Goal: Task Accomplishment & Management: Complete application form

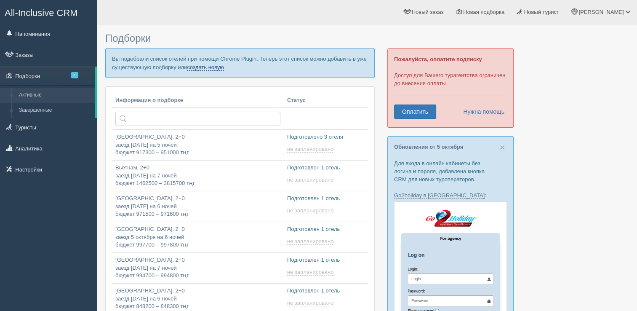
click at [211, 69] on link "создать новую" at bounding box center [205, 67] width 37 height 7
click at [207, 67] on link "создать новую" at bounding box center [205, 67] width 37 height 7
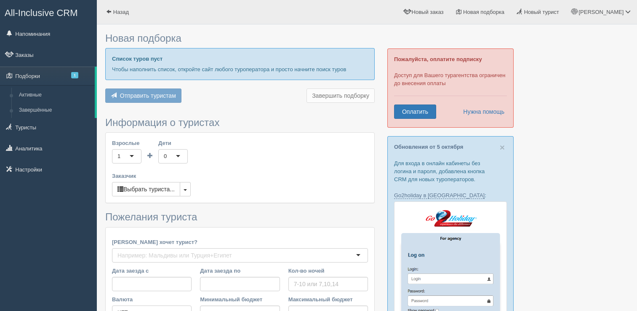
type input "6"
type input "1145500"
type input "1145600"
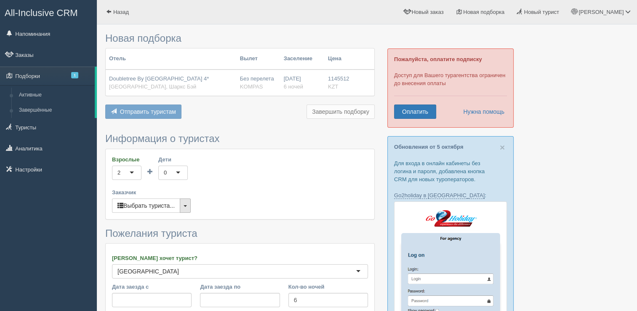
click at [190, 205] on button "button" at bounding box center [185, 205] width 11 height 14
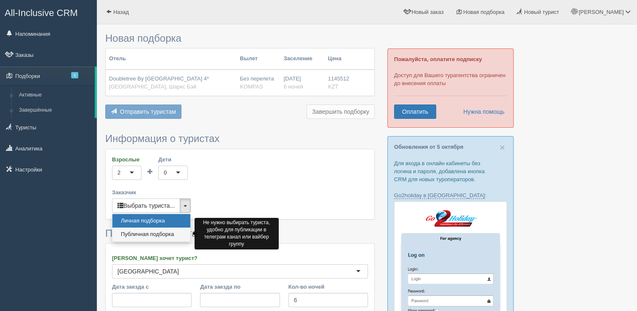
click at [167, 233] on link "Публичная подборка" at bounding box center [151, 234] width 78 height 14
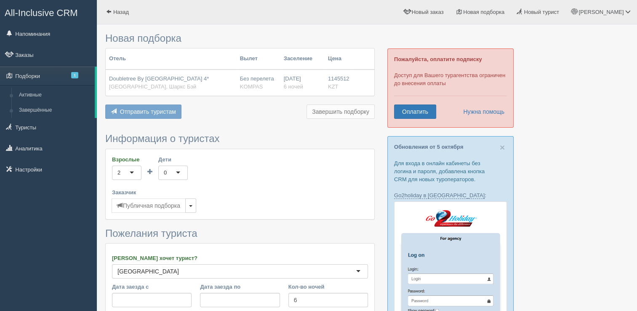
scroll to position [126, 0]
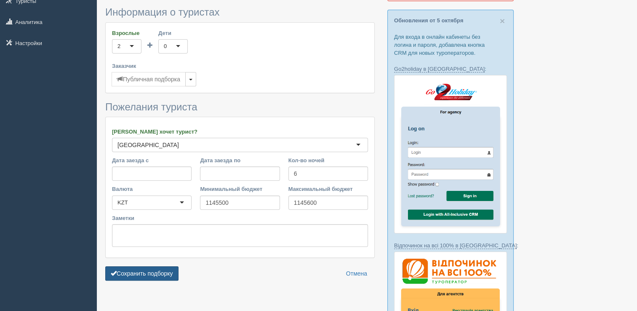
click at [156, 272] on button "Сохранить подборку" at bounding box center [141, 273] width 73 height 14
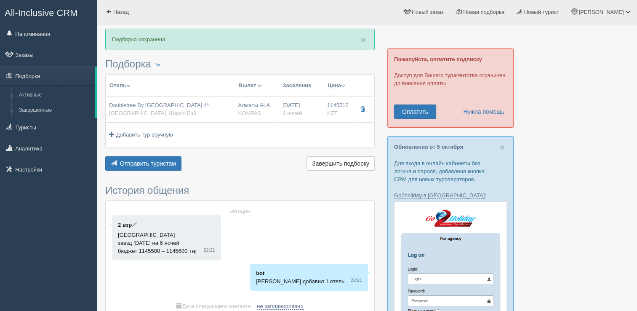
drag, startPoint x: 166, startPoint y: 104, endPoint x: 191, endPoint y: 111, distance: 25.4
click at [166, 104] on span "Doubletree By Hilton Sharks Bay Resort 4*" at bounding box center [159, 105] width 100 height 6
type input "Doubletree By Hilton Sharks Bay Resort 4*"
type input "Египет"
type input "Шаркс Бэй"
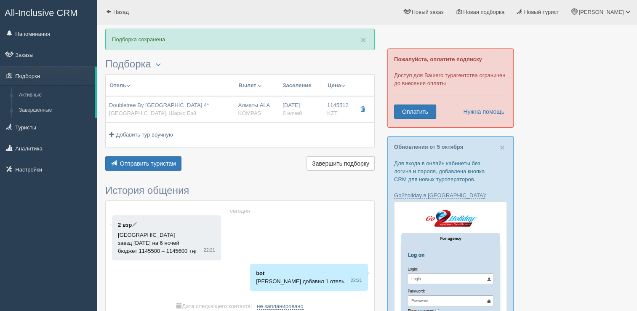
type input "1145512.00"
type input "Алматы ALA"
type input "Шарм-эль-Шейх SSH"
type input "07:45"
type input "11:00"
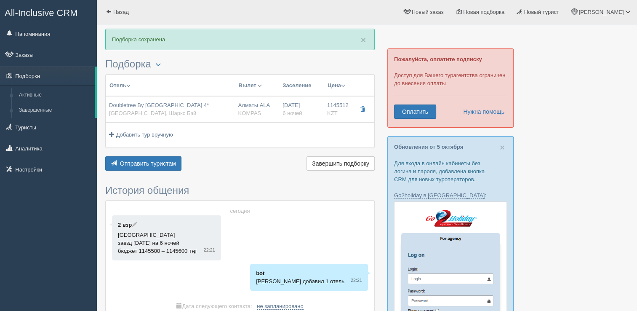
type input "10:55"
type input "19:55"
type input "6"
type input "DELUXE POOL VIEW ROOM"
type input "AI"
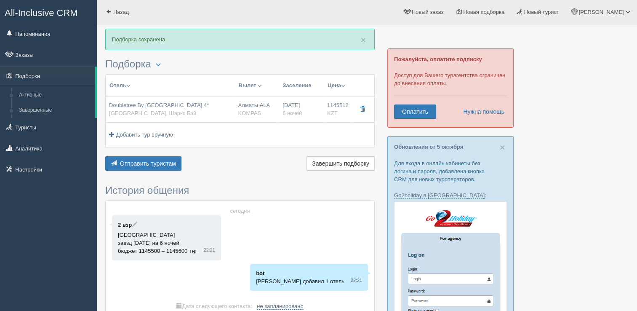
type input "KOMPAS"
type input "https://kompastour.com/"
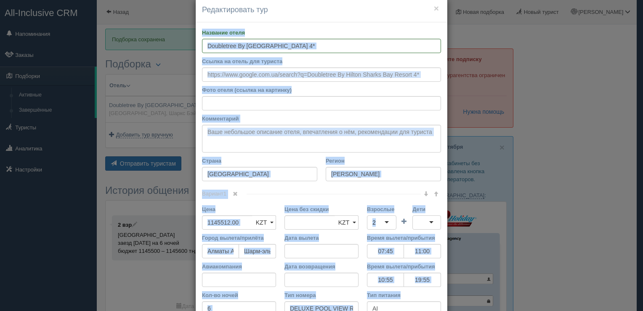
scroll to position [56, 0]
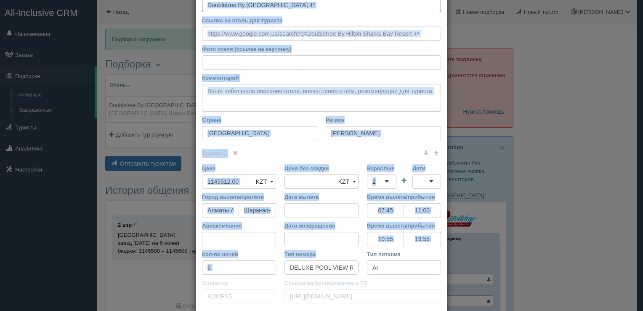
drag, startPoint x: 197, startPoint y: 46, endPoint x: 359, endPoint y: 269, distance: 275.6
click at [359, 269] on div "Название отеля Doubletree By Hilton Sharks Bay Resort 4* Ссылка на отель для ту…" at bounding box center [322, 155] width 252 height 348
copy div "Название отеля Ссылка на отель для туриста Фото отеля (ссылка на картинку) Не у…"
